Goal: Check status

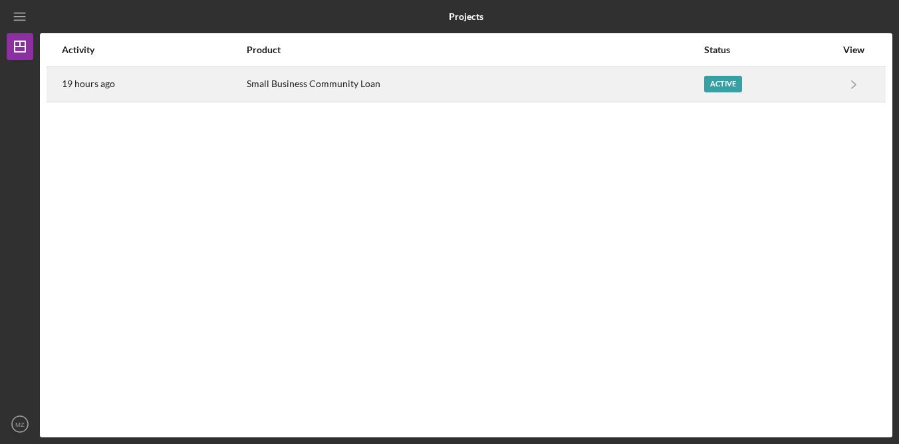
click at [364, 86] on div "Small Business Community Loan" at bounding box center [475, 84] width 456 height 33
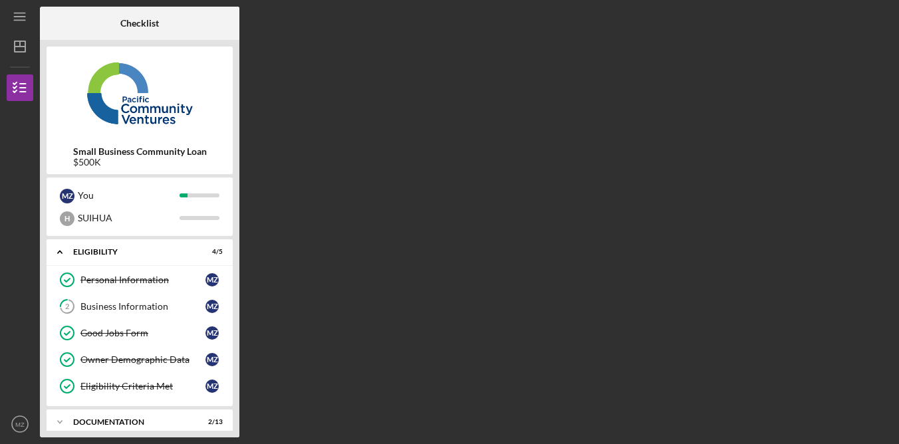
click at [698, 18] on div "Checklist Small Business Community Loan $500K M Z You H SUIHUA Icon/Expander El…" at bounding box center [466, 222] width 853 height 431
drag, startPoint x: 446, startPoint y: 134, endPoint x: 392, endPoint y: 156, distance: 58.2
click at [446, 134] on div "Checklist Small Business Community Loan $500K M Z You H SUIHUA Icon/Expander El…" at bounding box center [466, 222] width 853 height 431
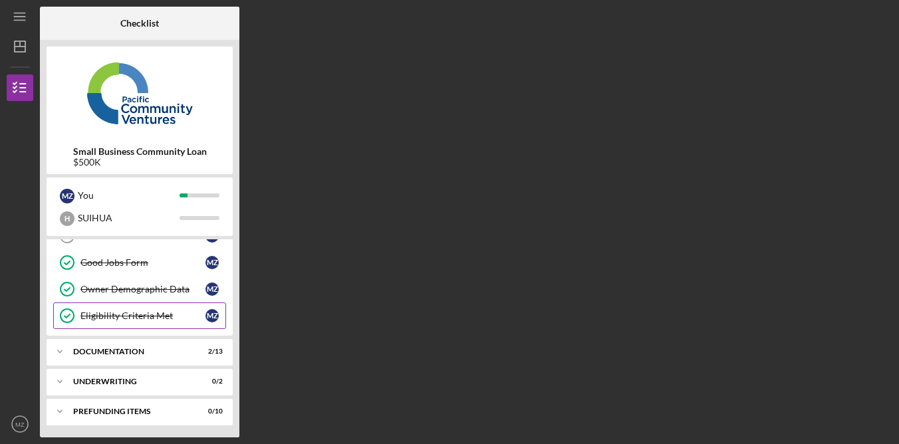
scroll to position [72, 0]
click at [167, 358] on div "Icon/Expander Documentation 2 / 13" at bounding box center [140, 350] width 186 height 27
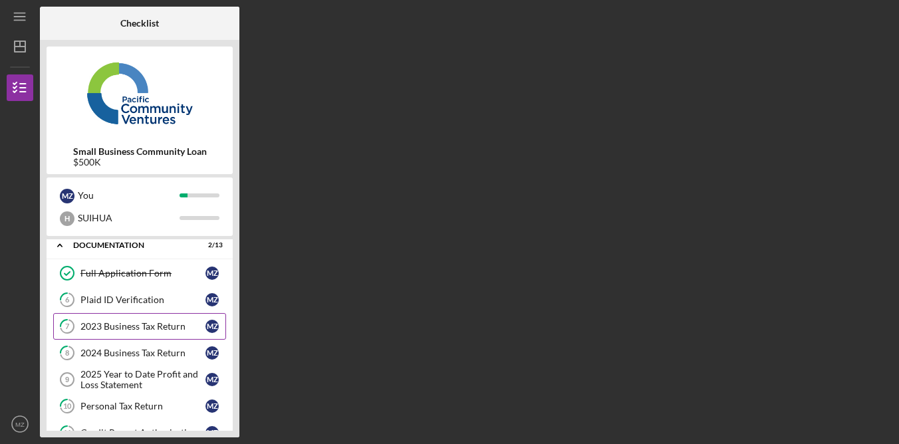
scroll to position [173, 0]
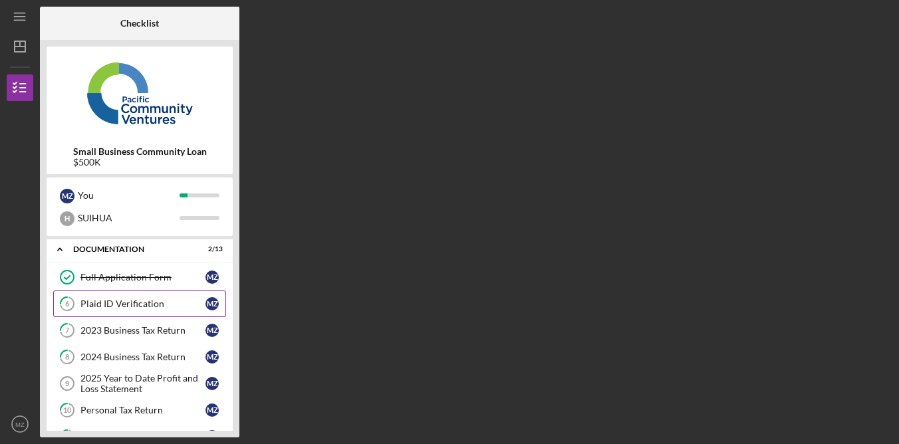
click at [151, 301] on div "Plaid ID Verification" at bounding box center [142, 304] width 125 height 11
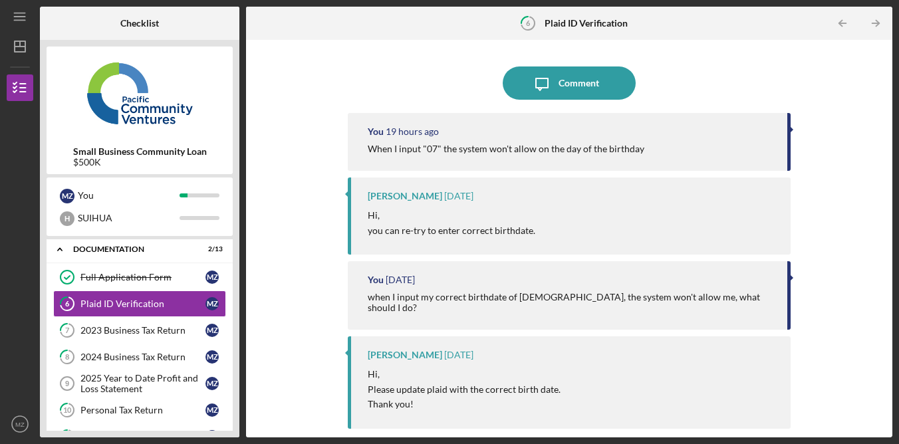
drag, startPoint x: 310, startPoint y: 82, endPoint x: 281, endPoint y: 116, distance: 44.4
click at [311, 82] on div "Icon/Message Comment You 19 hours ago When I input "07" the system won't allow …" at bounding box center [569, 239] width 633 height 384
click at [841, 184] on div "Icon/Message Comment You 19 hours ago When I input "07" the system won't allow …" at bounding box center [569, 239] width 633 height 384
